Goal: Transaction & Acquisition: Purchase product/service

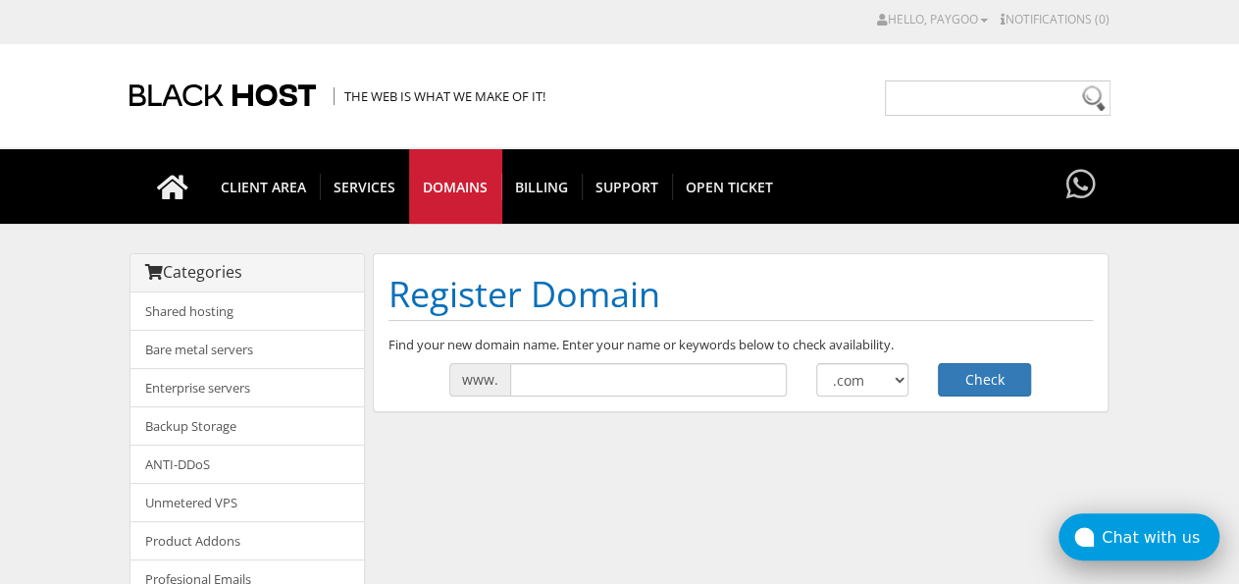
click at [1134, 547] on div "Chat with us" at bounding box center [1161, 537] width 118 height 19
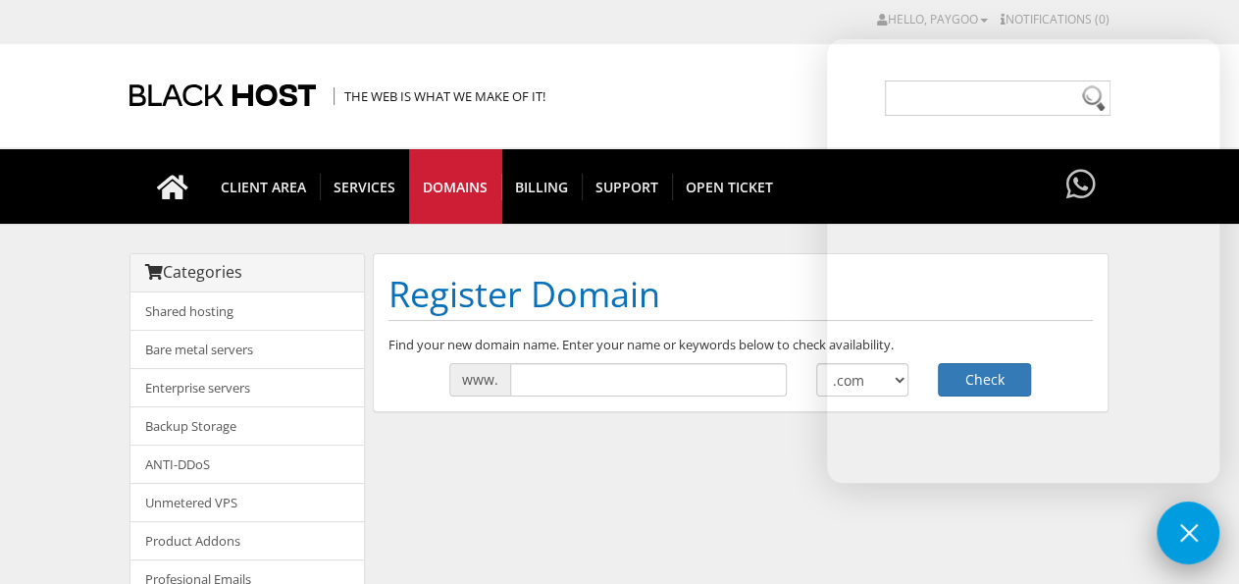
click at [1168, 523] on button at bounding box center [1188, 532] width 63 height 63
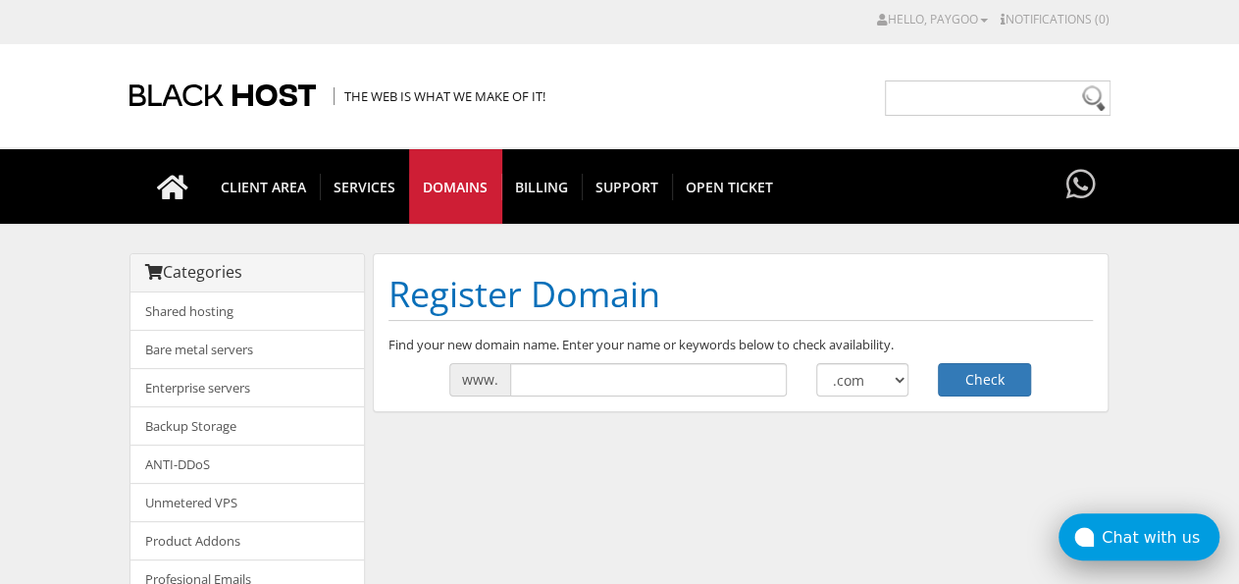
click at [1152, 540] on div "Chat with us" at bounding box center [1161, 537] width 118 height 19
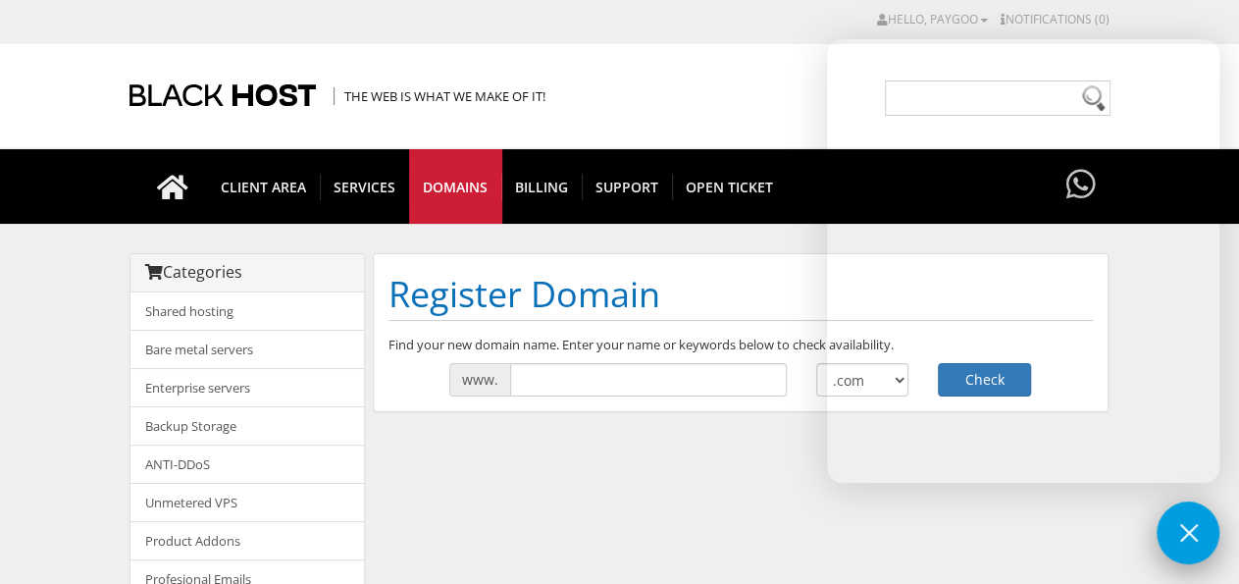
click at [1198, 528] on button at bounding box center [1188, 532] width 63 height 63
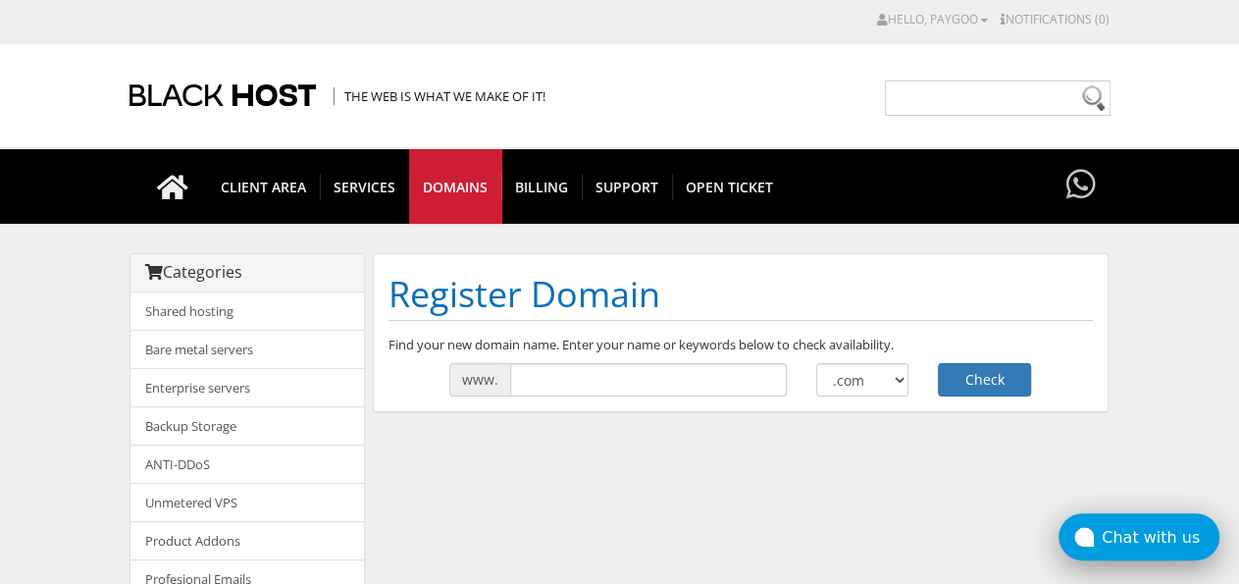
click at [1154, 528] on div "Chat with us" at bounding box center [1161, 537] width 118 height 19
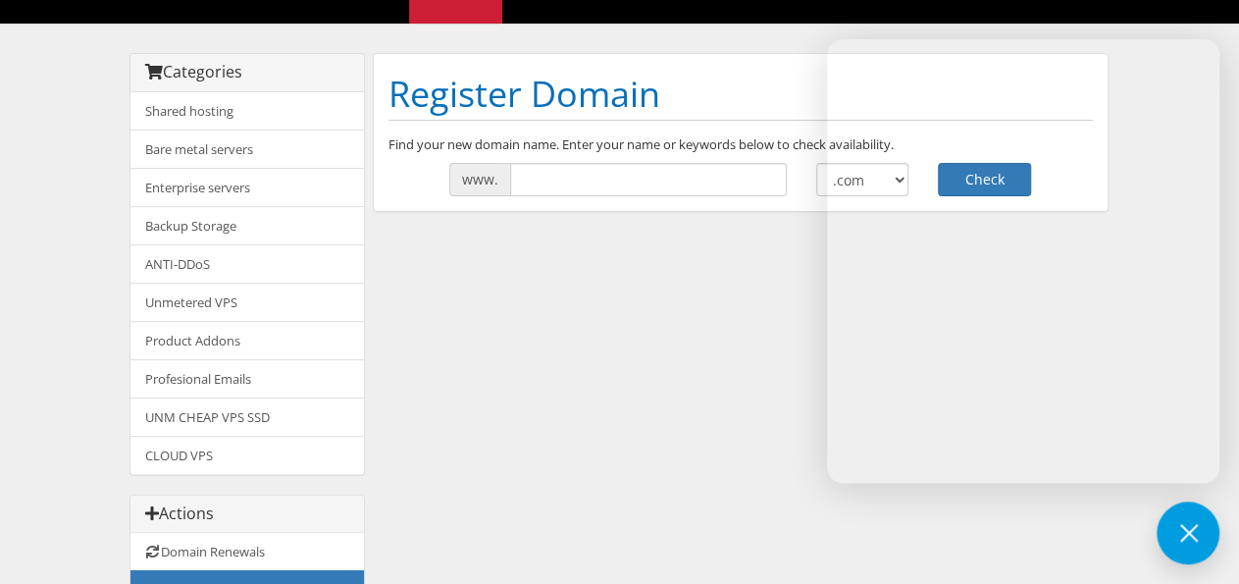
scroll to position [306, 0]
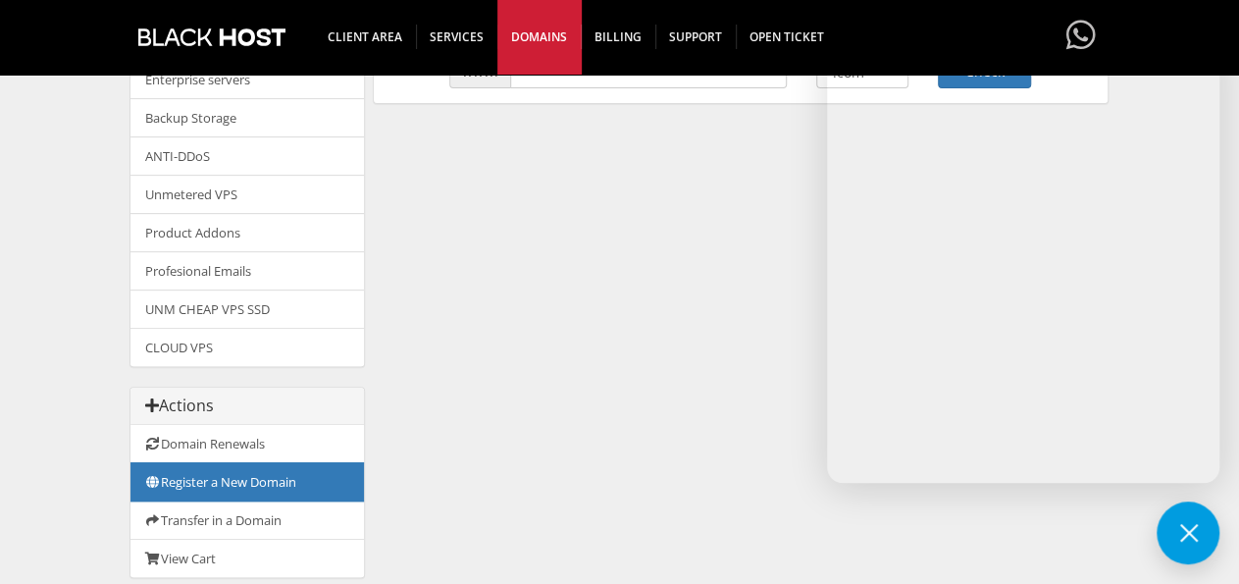
click at [552, 148] on div "Categories Shared hosting Bare metal servers Enterprise servers Backup Storage" at bounding box center [620, 271] width 981 height 652
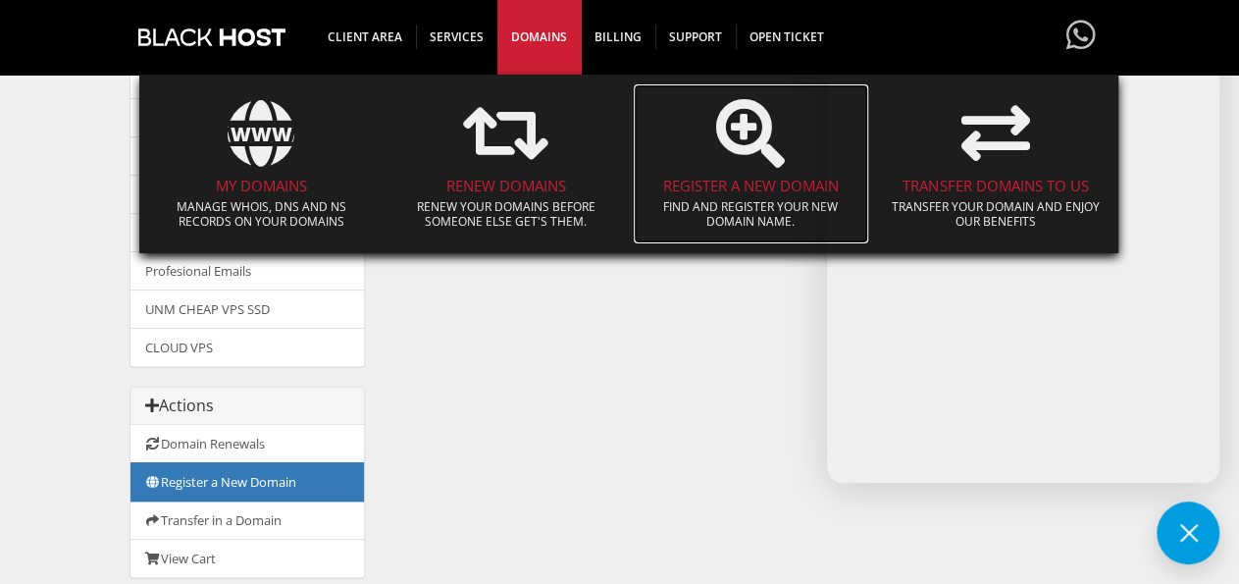
click at [765, 159] on icon at bounding box center [750, 133] width 69 height 69
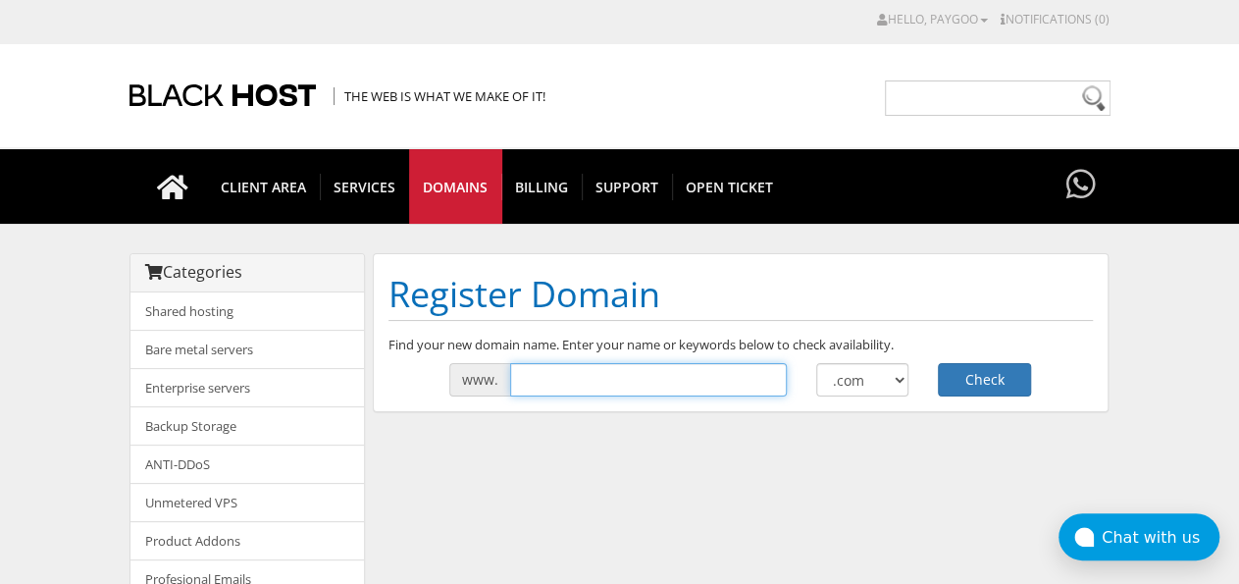
click at [572, 389] on input "text" at bounding box center [648, 379] width 277 height 33
type input "monsterlab"
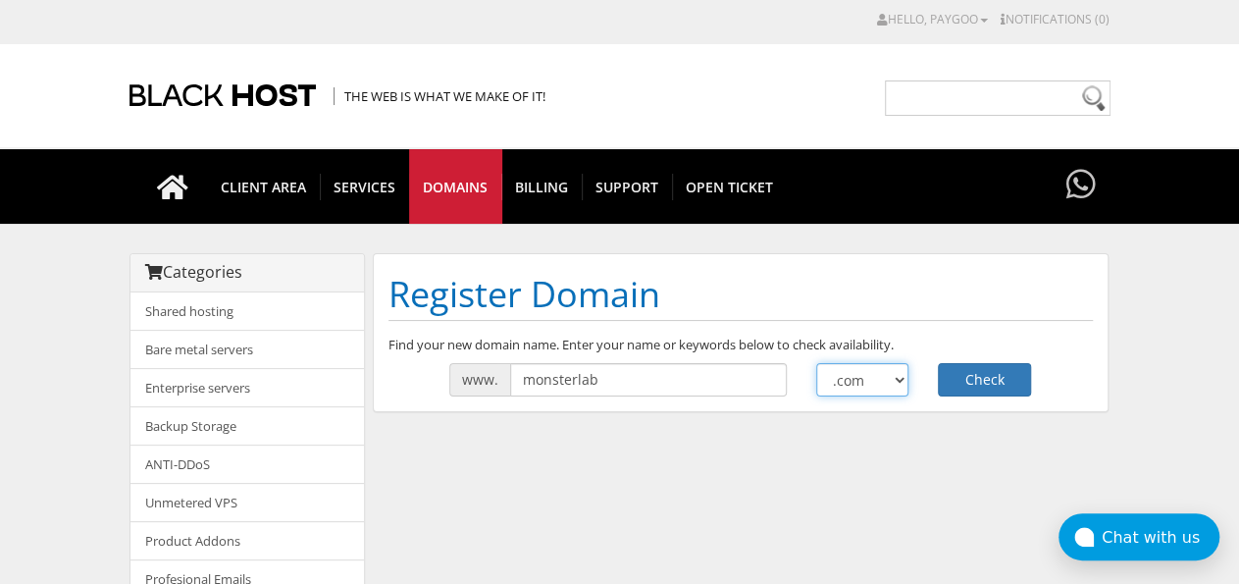
click at [816, 363] on select ".com .net .org .us .info .biz" at bounding box center [862, 379] width 93 height 33
select select ".shop"
click option ".shop" at bounding box center [0, 0] width 0 height 0
click at [973, 385] on button "Check" at bounding box center [984, 379] width 93 height 33
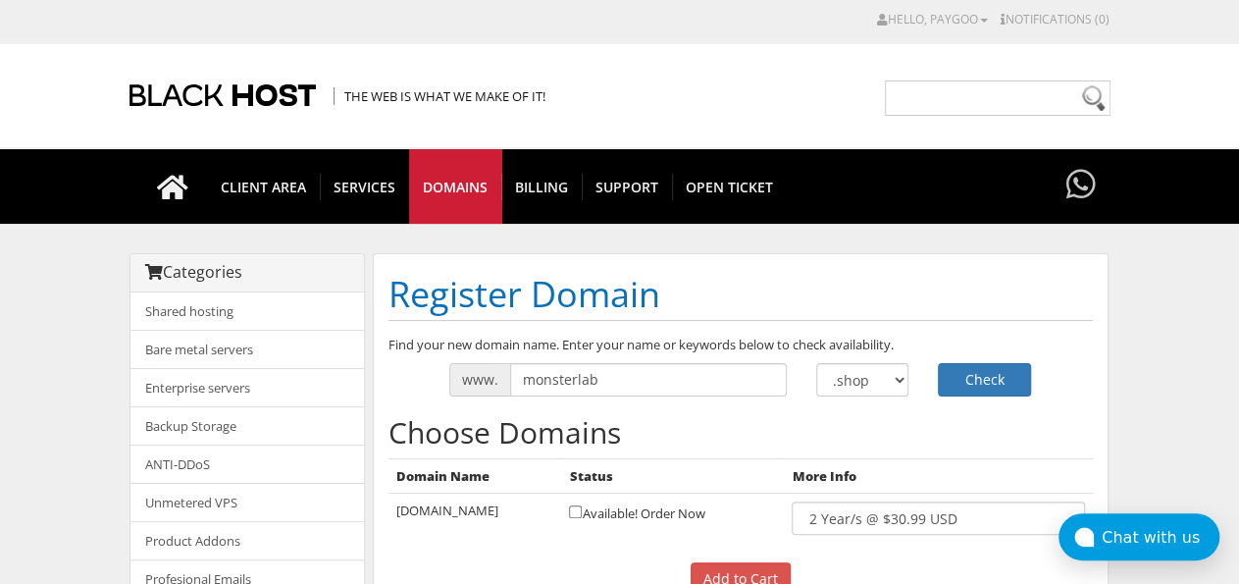
scroll to position [204, 0]
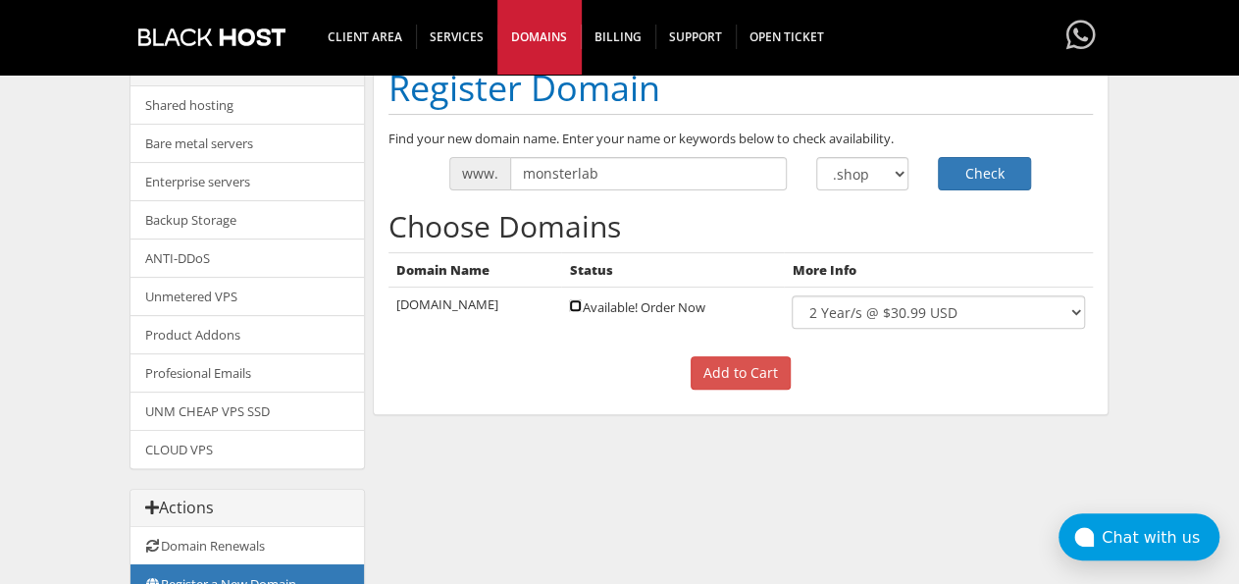
click at [580, 306] on input "checkbox" at bounding box center [575, 305] width 13 height 13
checkbox input "true"
click at [722, 360] on input "Add to Cart" at bounding box center [741, 372] width 100 height 33
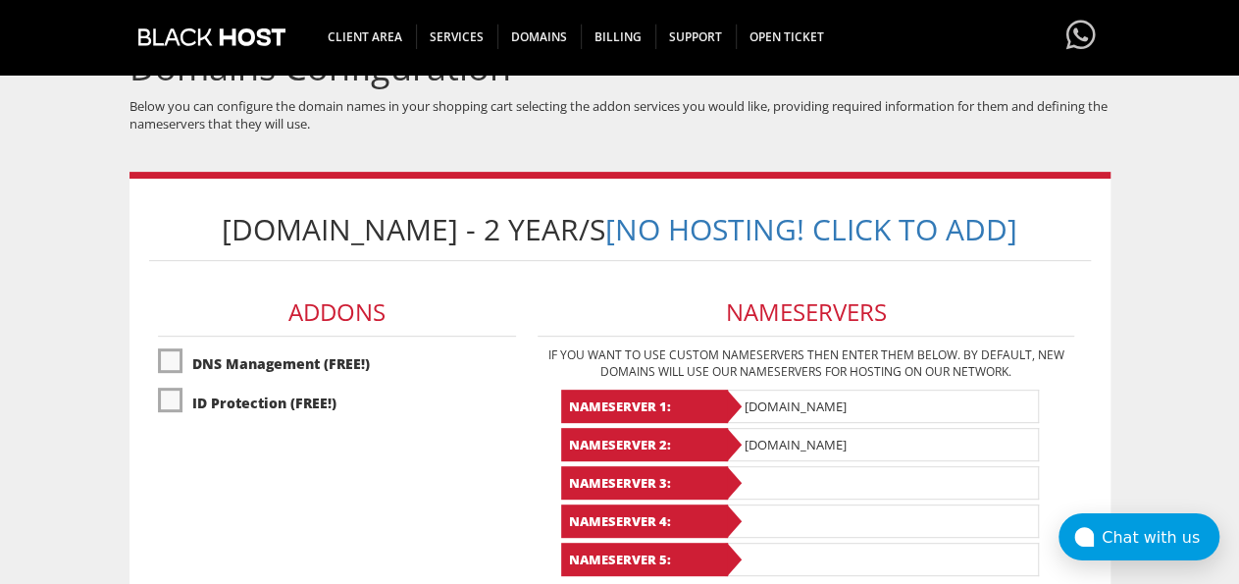
scroll to position [204, 0]
click at [168, 345] on label"] "DNS Management (FREE!)" at bounding box center [337, 362] width 358 height 34
checkbox input "true"
click at [165, 397] on label"] "ID Protection (FREE!)" at bounding box center [337, 402] width 358 height 34
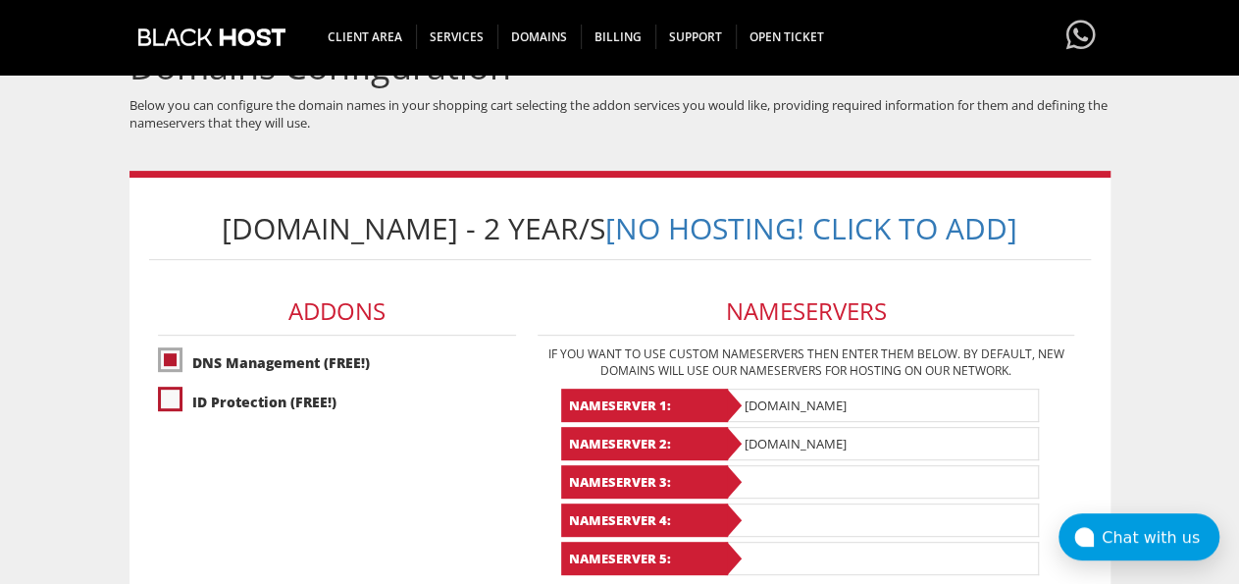
checkbox input "true"
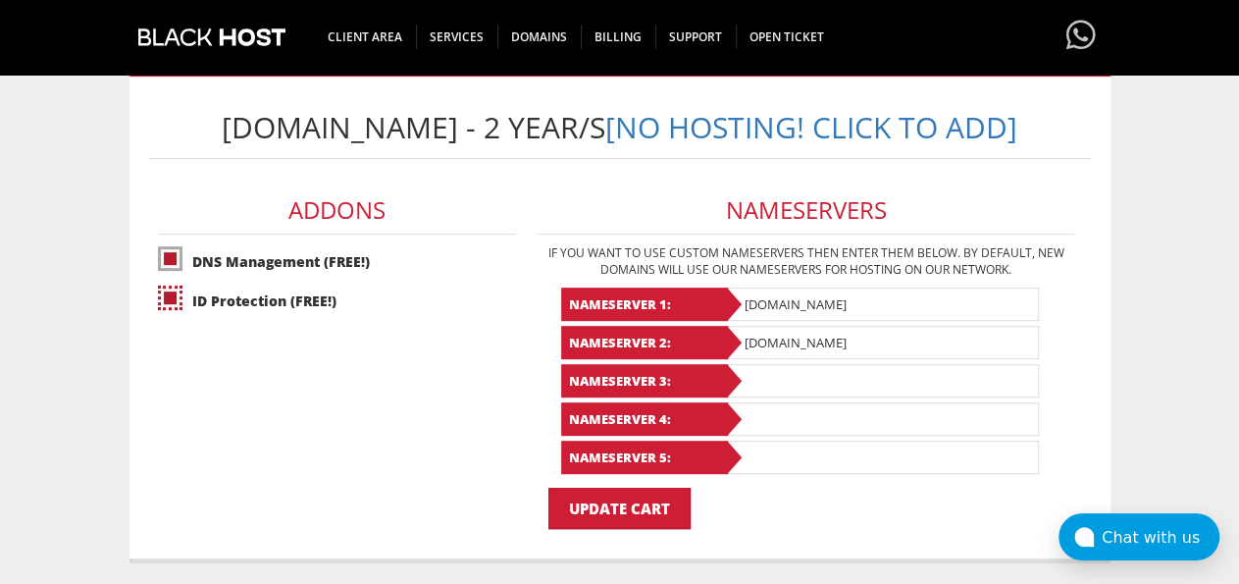
scroll to position [306, 0]
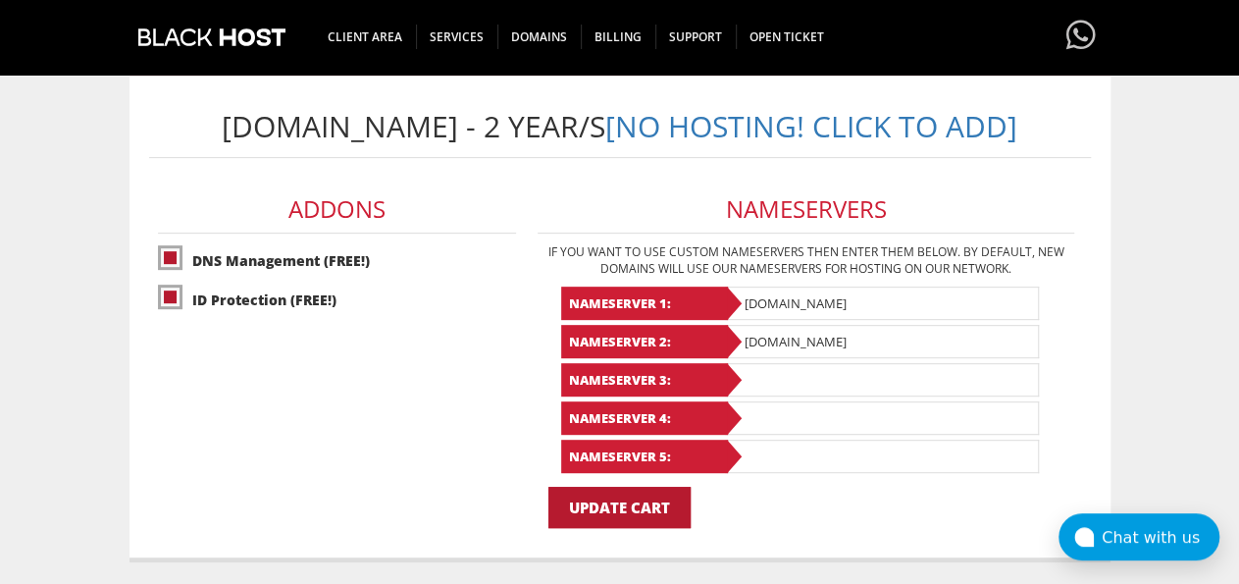
click at [607, 507] on input "Update Cart" at bounding box center [619, 507] width 142 height 41
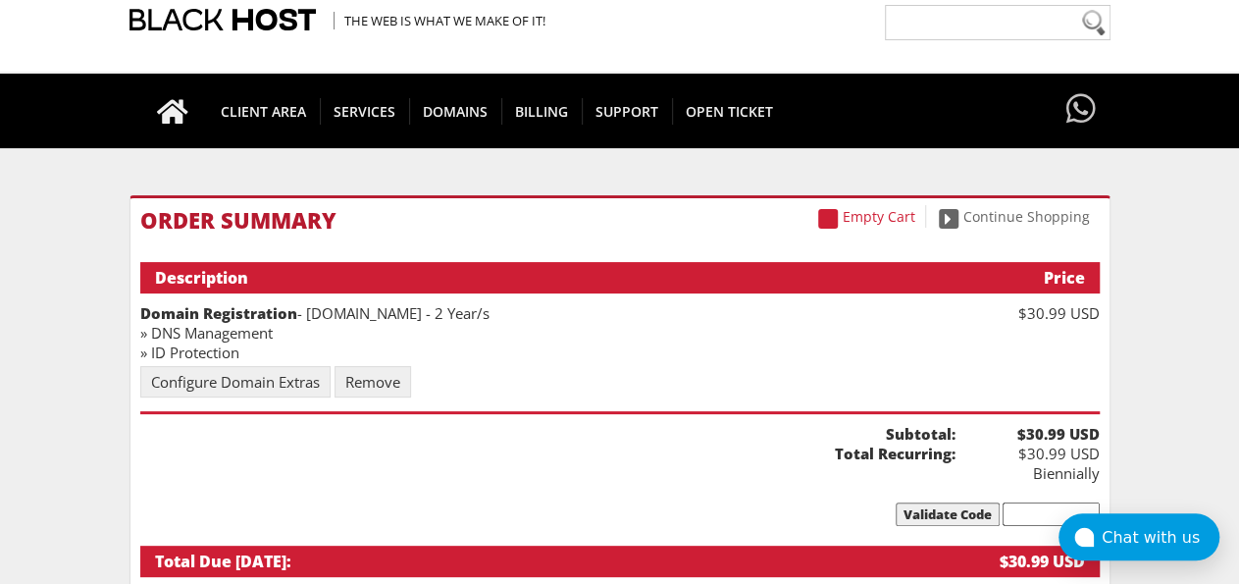
scroll to position [204, 0]
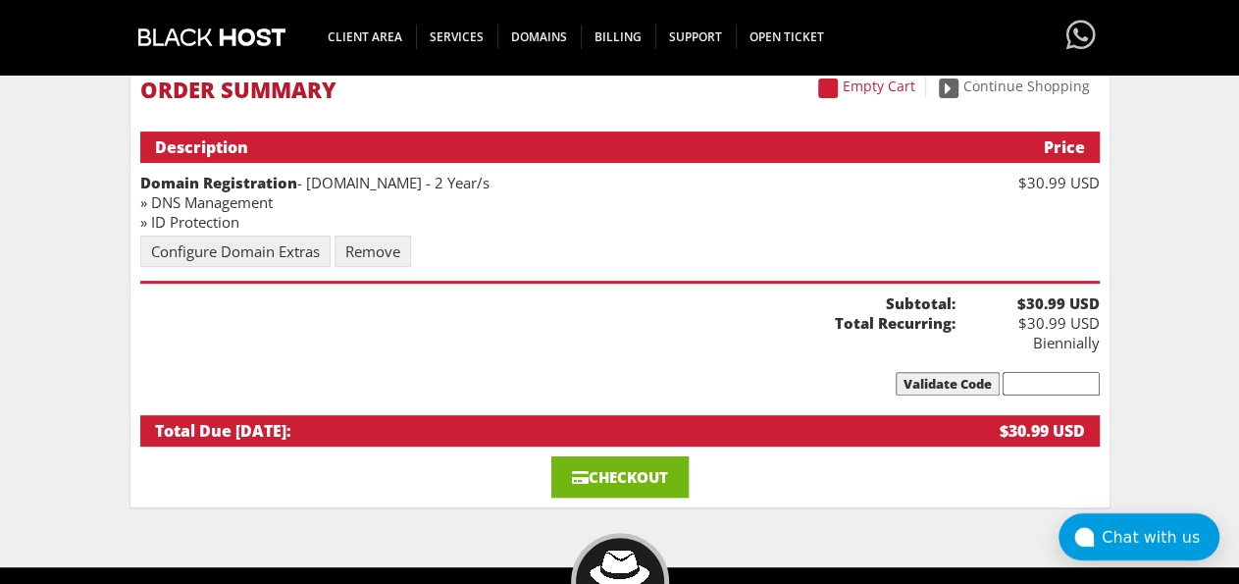
click at [652, 476] on link "Checkout" at bounding box center [619, 476] width 137 height 41
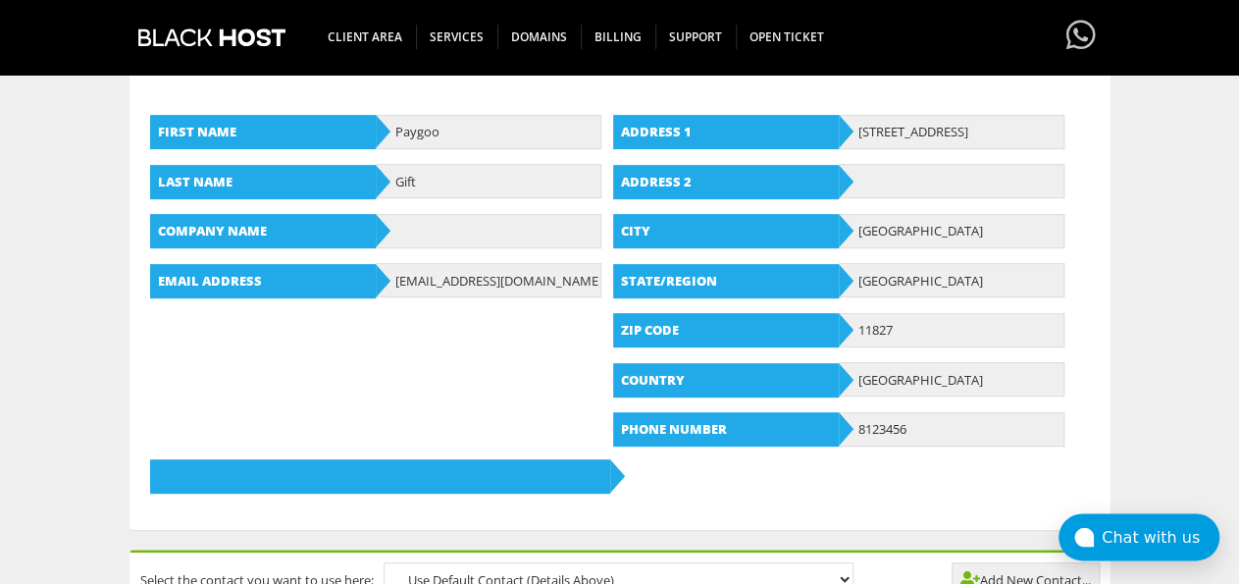
scroll to position [306, 0]
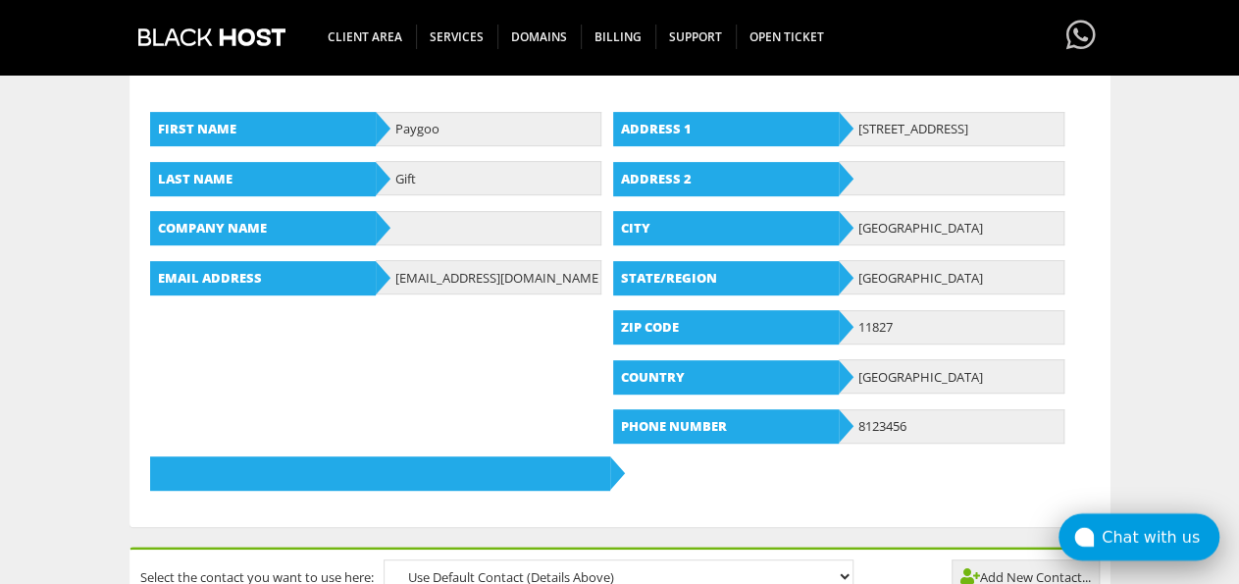
click at [1129, 528] on div "Chat with us" at bounding box center [1161, 537] width 118 height 19
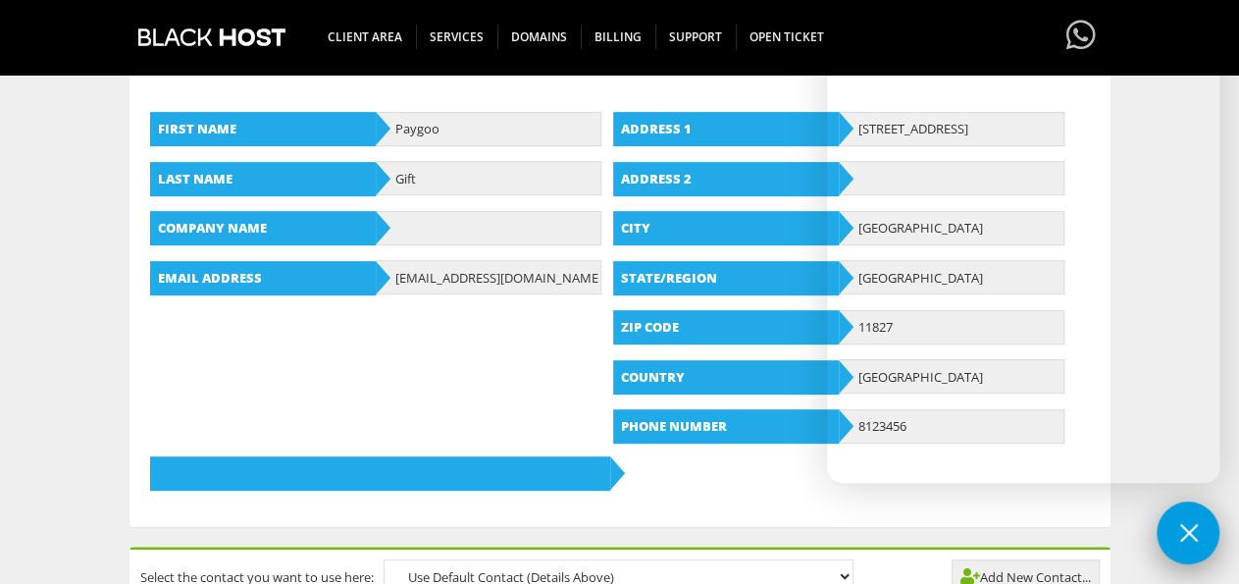
click at [1176, 521] on button at bounding box center [1188, 532] width 63 height 63
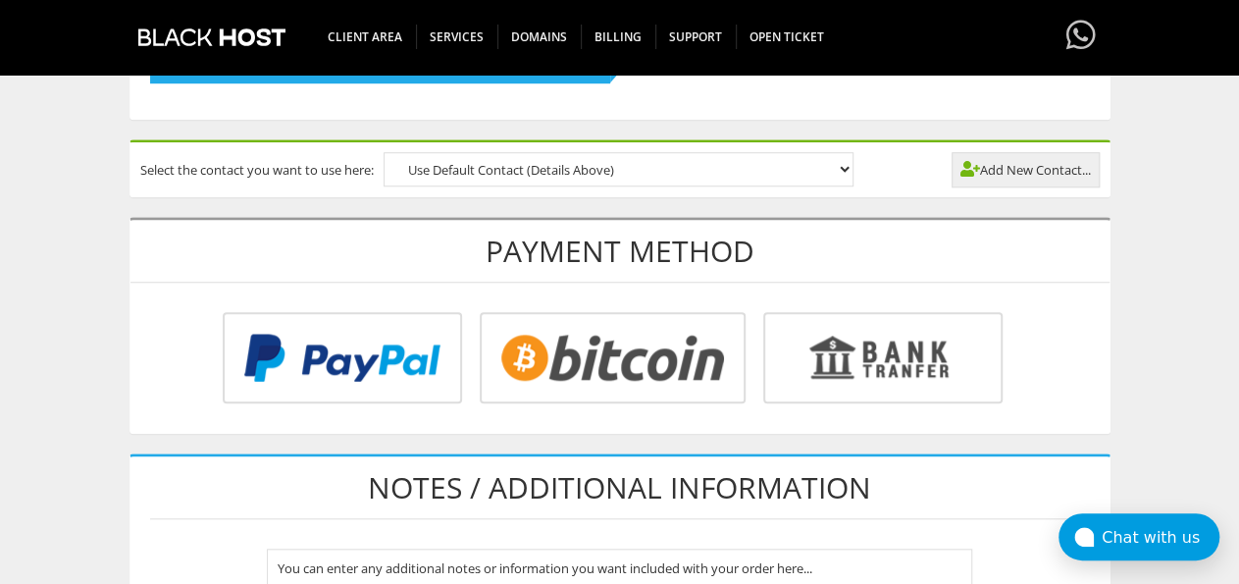
scroll to position [714, 0]
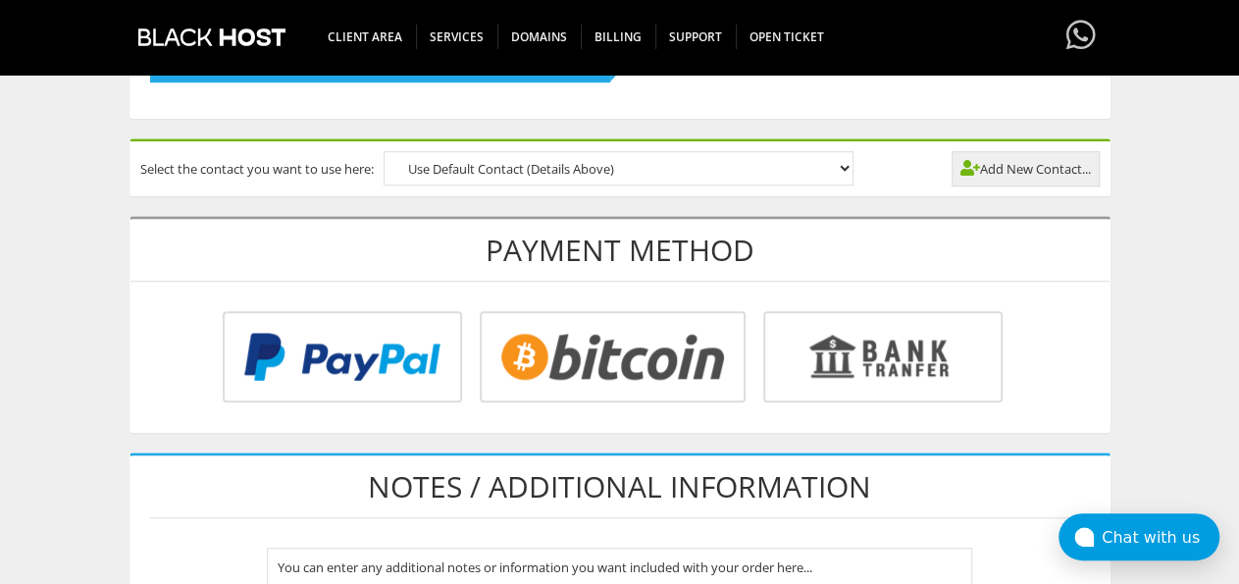
click at [459, 337] on input "radio" at bounding box center [339, 360] width 239 height 91
radio input "true"
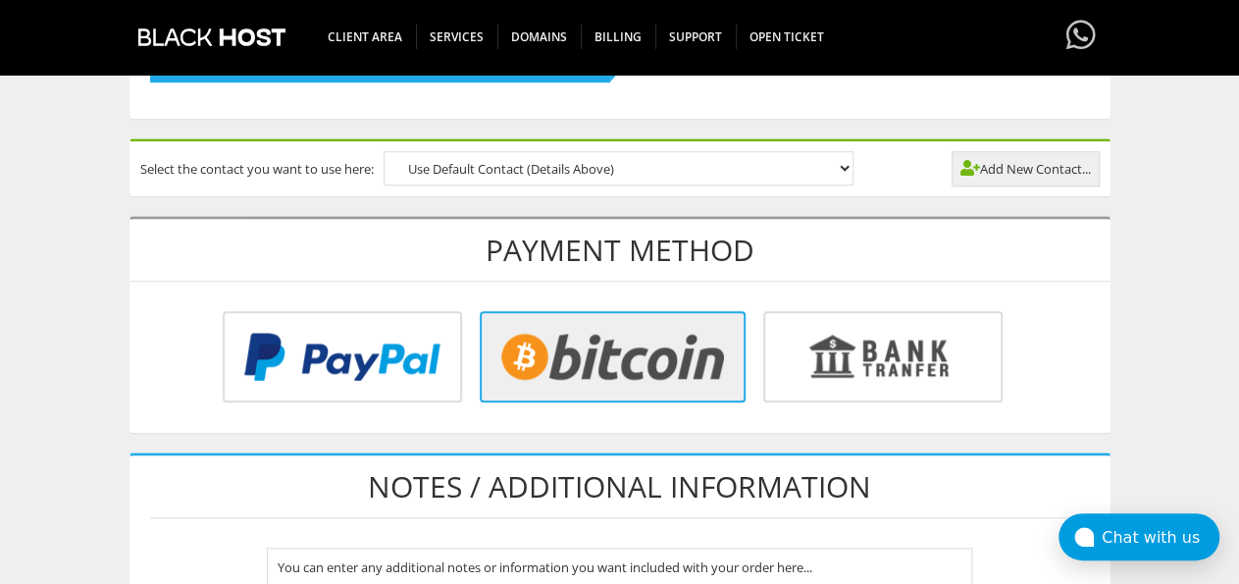
click at [459, 362] on input "radio" at bounding box center [339, 360] width 239 height 91
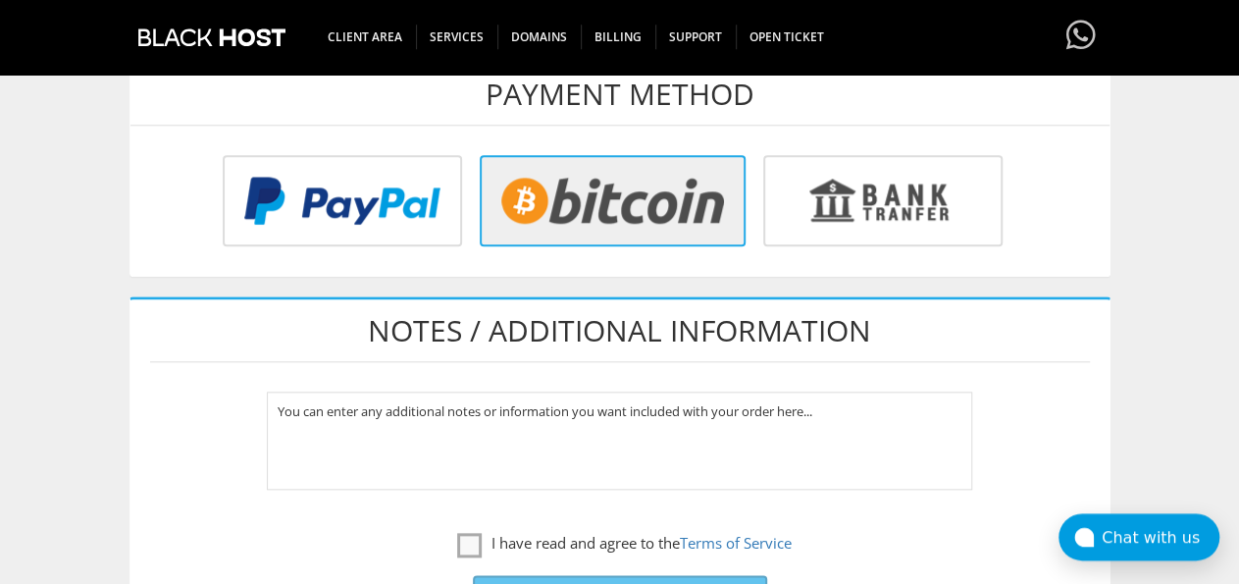
scroll to position [1020, 0]
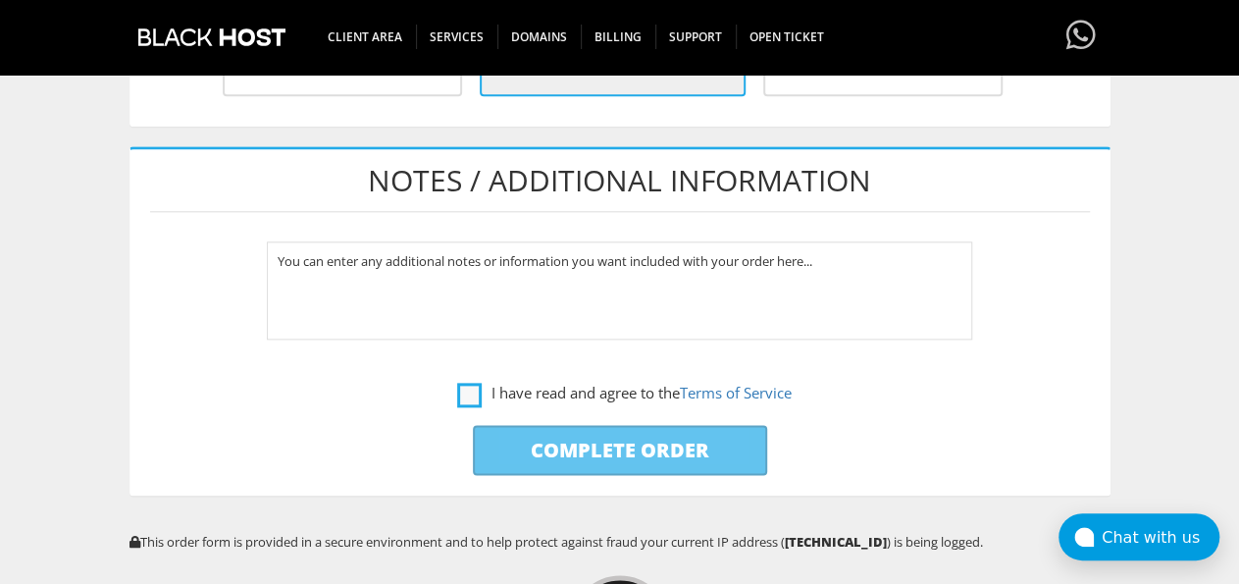
click at [471, 381] on label "I have read and agree to the Terms of Service" at bounding box center [624, 393] width 335 height 25
checkbox input "true"
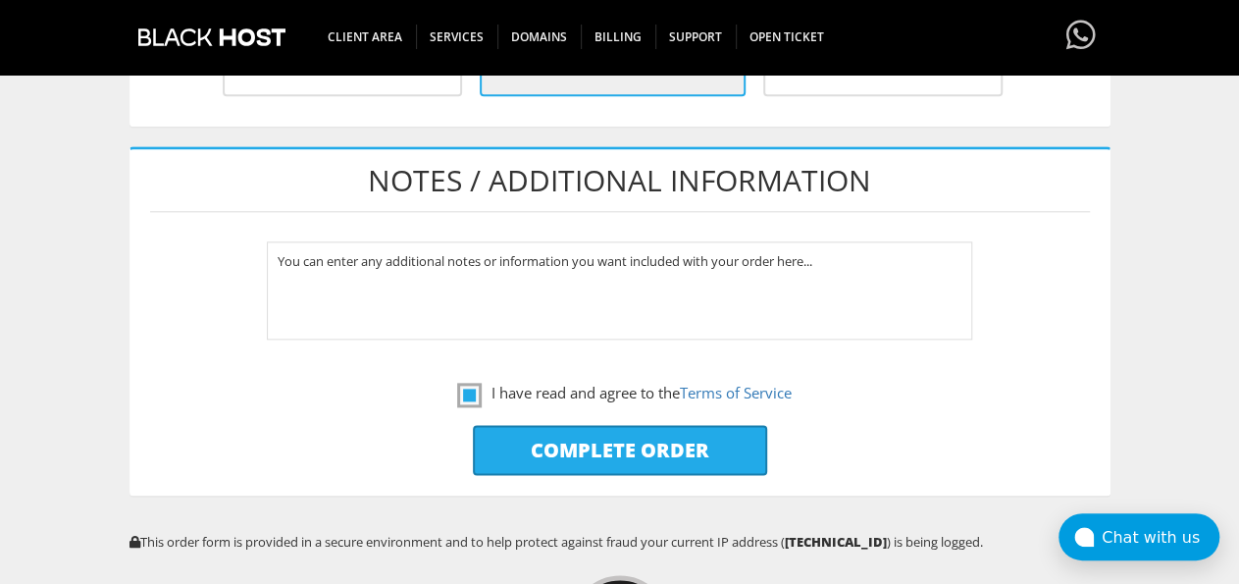
click at [633, 451] on input "Complete Order" at bounding box center [620, 450] width 294 height 50
type input "Please Wait..."
